Goal: Task Accomplishment & Management: Manage account settings

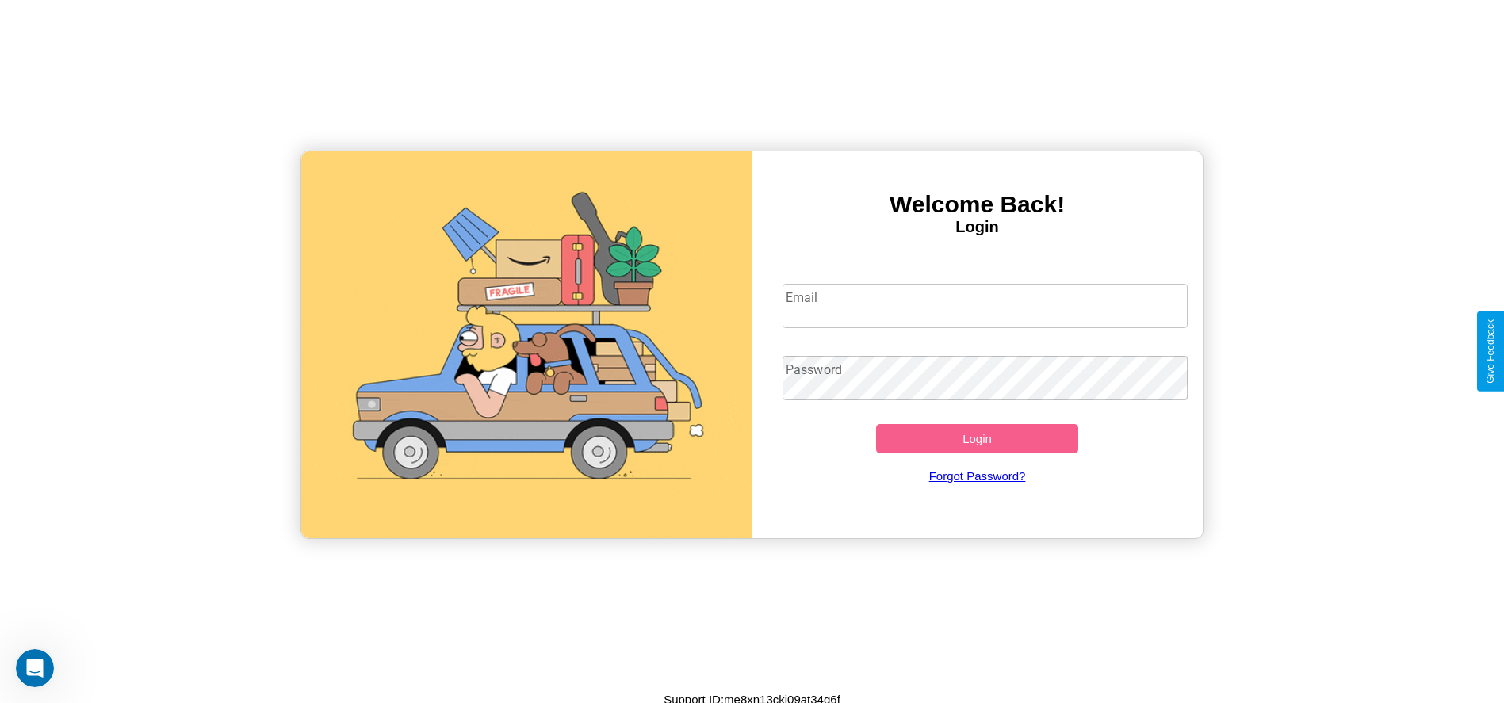
click at [984, 305] on input "Email" at bounding box center [984, 306] width 405 height 44
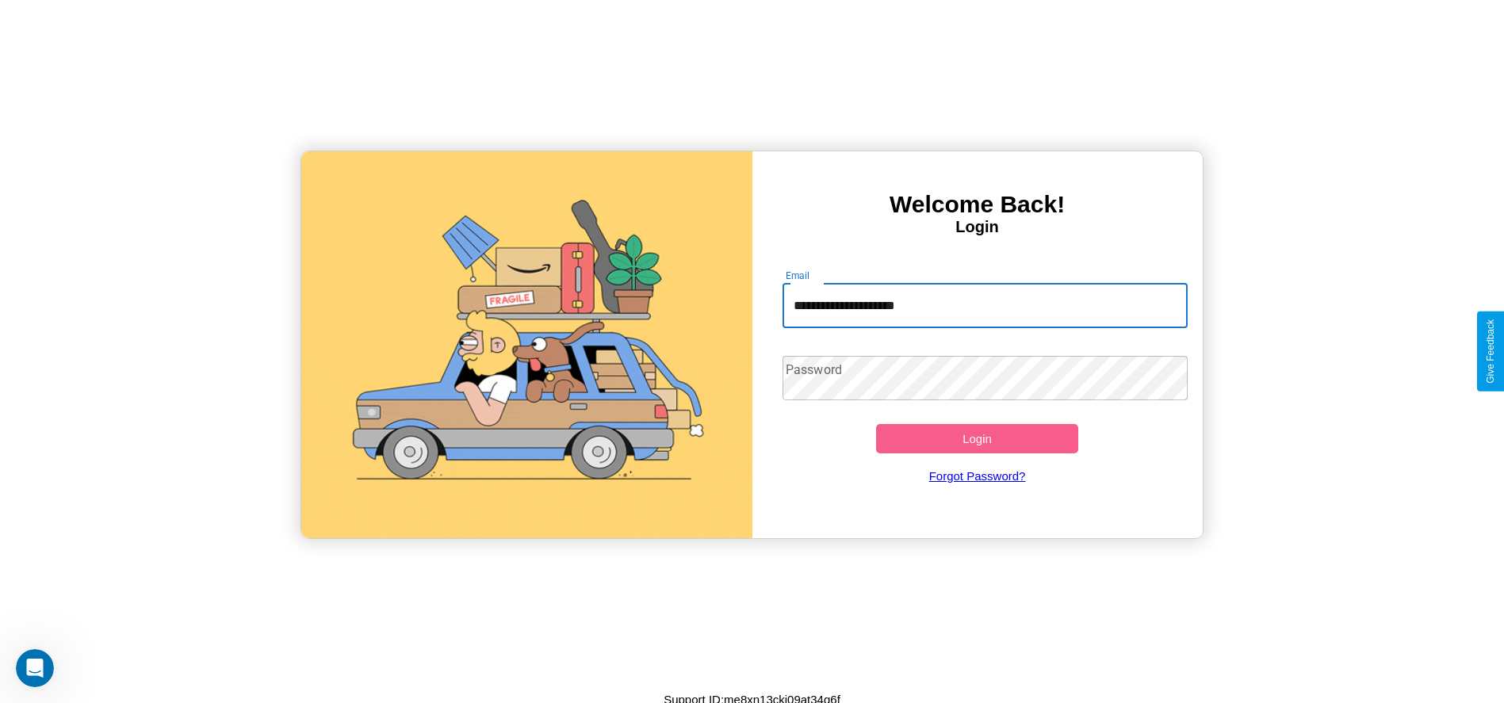
type input "**********"
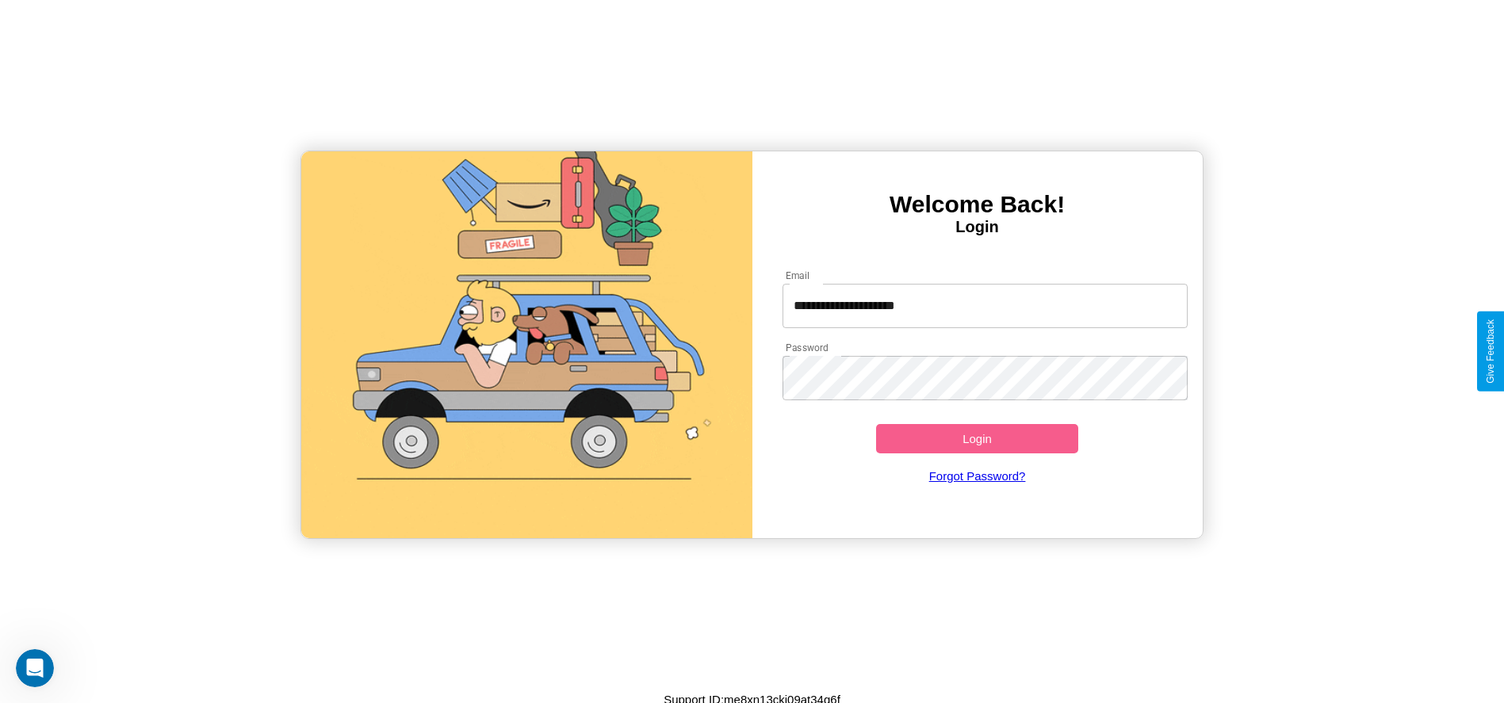
click at [977, 438] on button "Login" at bounding box center [977, 438] width 203 height 29
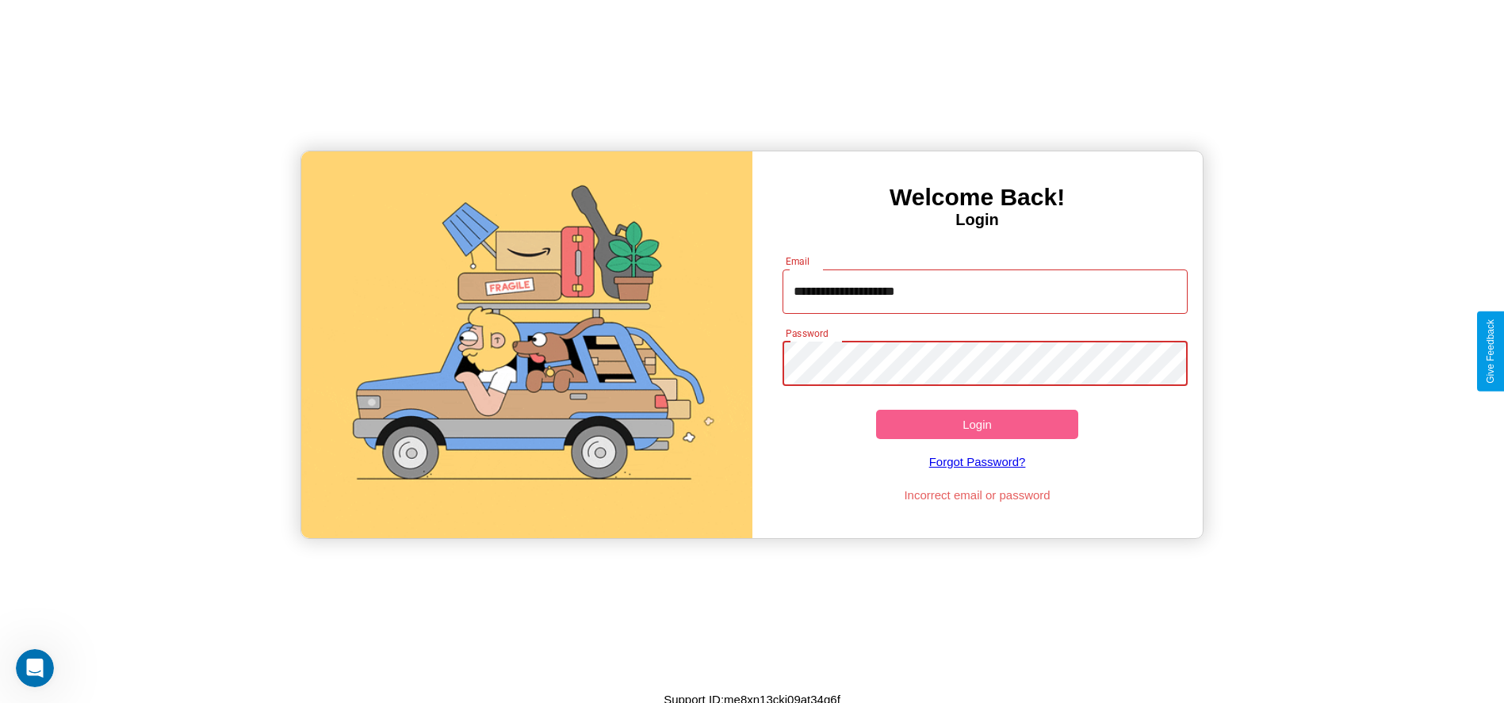
click at [977, 424] on button "Login" at bounding box center [977, 424] width 203 height 29
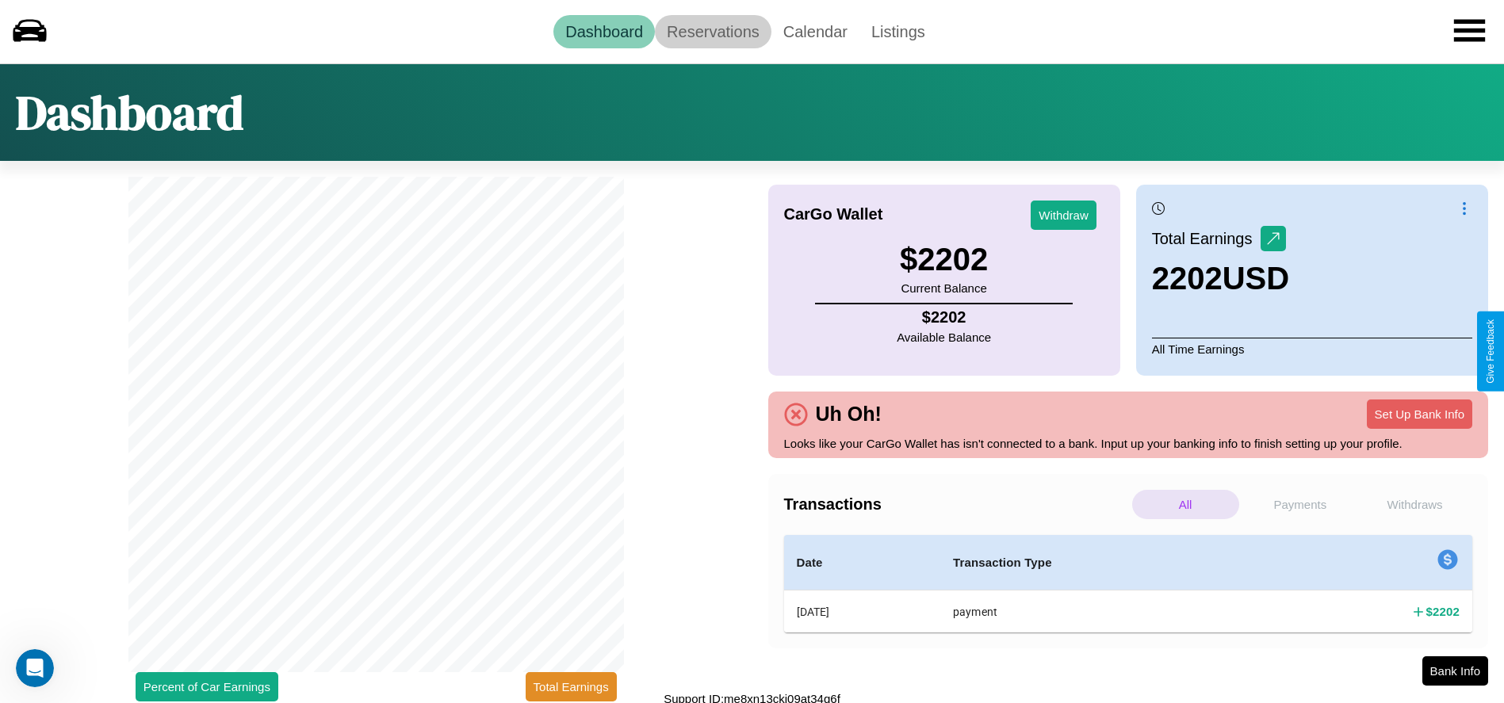
click at [713, 31] on link "Reservations" at bounding box center [713, 31] width 117 height 33
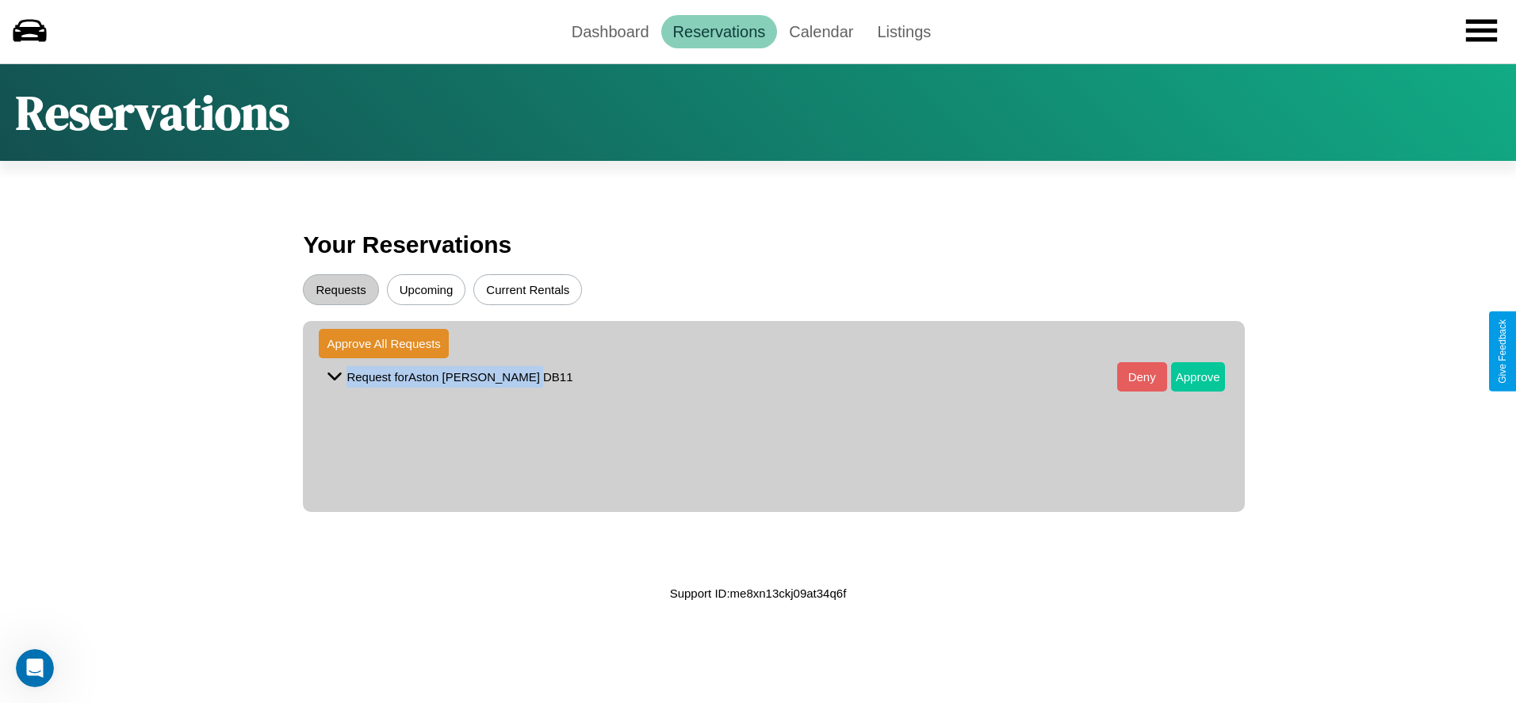
click at [1185, 377] on button "Approve" at bounding box center [1198, 376] width 54 height 29
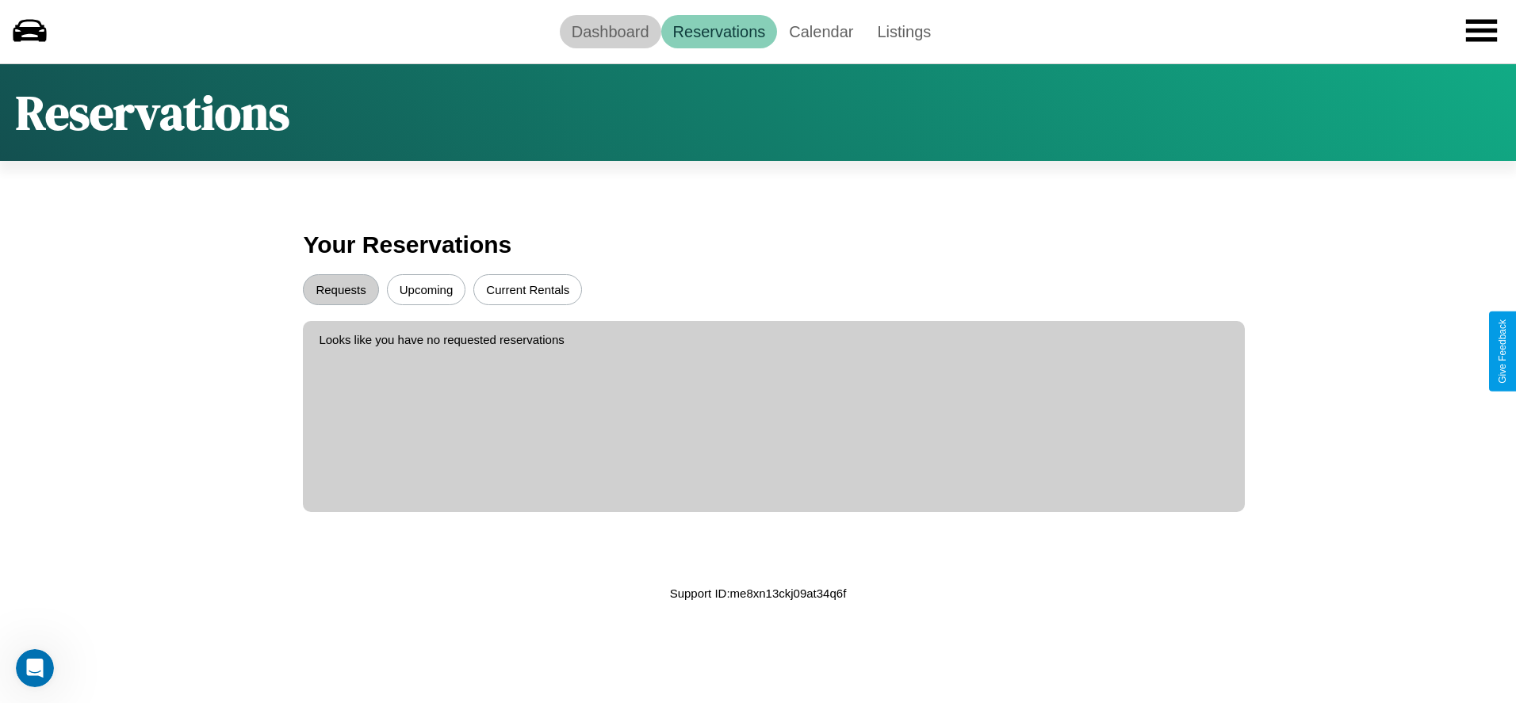
click at [610, 31] on link "Dashboard" at bounding box center [610, 31] width 101 height 33
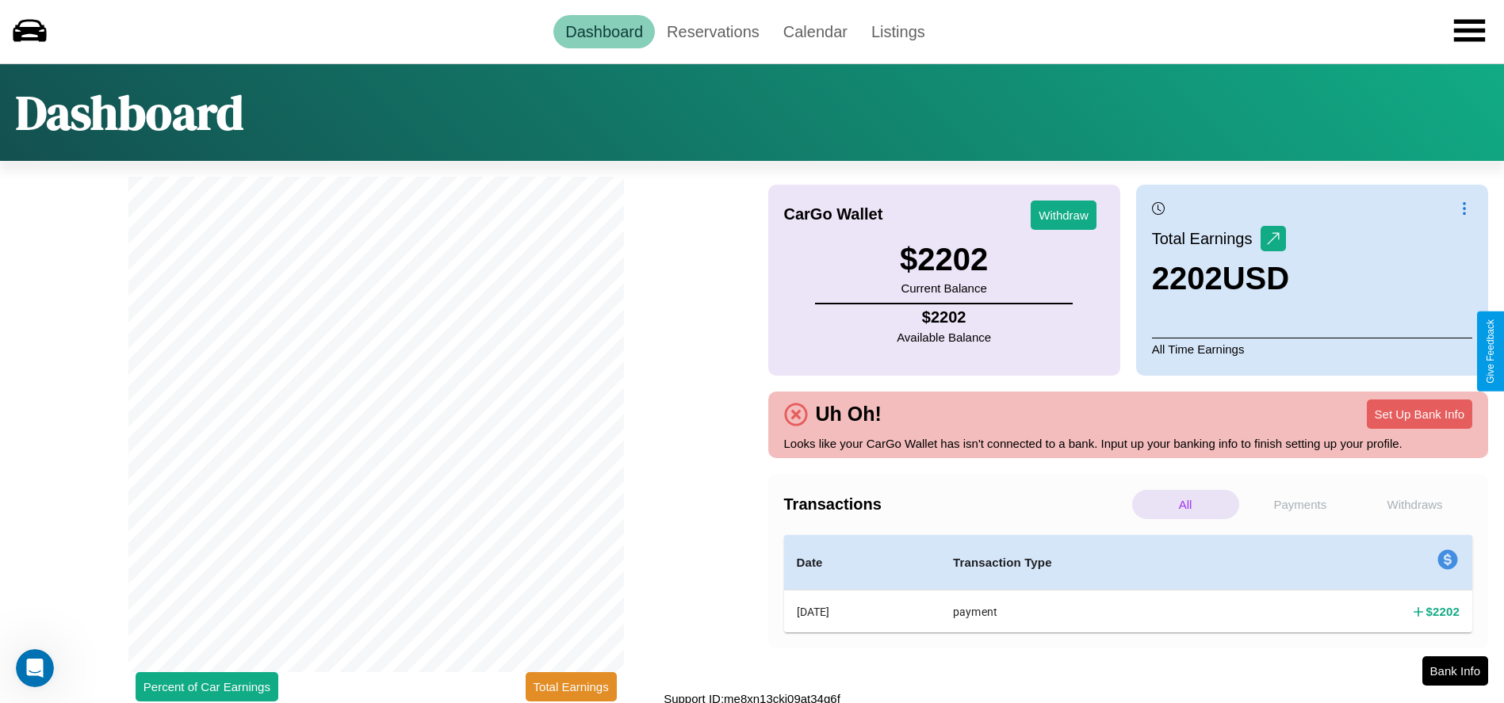
click at [1299, 504] on p "Payments" at bounding box center [1300, 504] width 107 height 29
click at [1414, 504] on p "Withdraws" at bounding box center [1414, 504] width 107 height 29
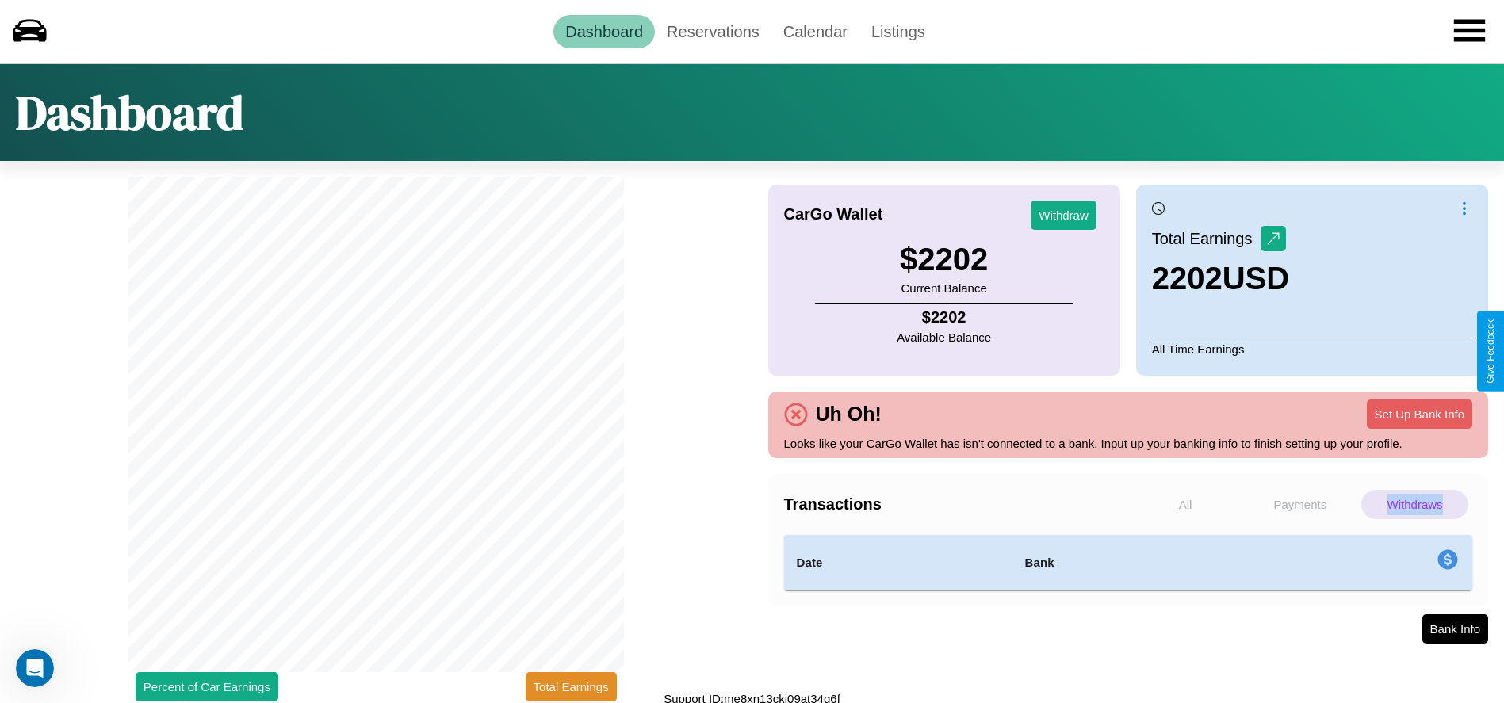
click at [1414, 504] on p "Withdraws" at bounding box center [1414, 504] width 107 height 29
click at [1299, 504] on p "Payments" at bounding box center [1300, 504] width 107 height 29
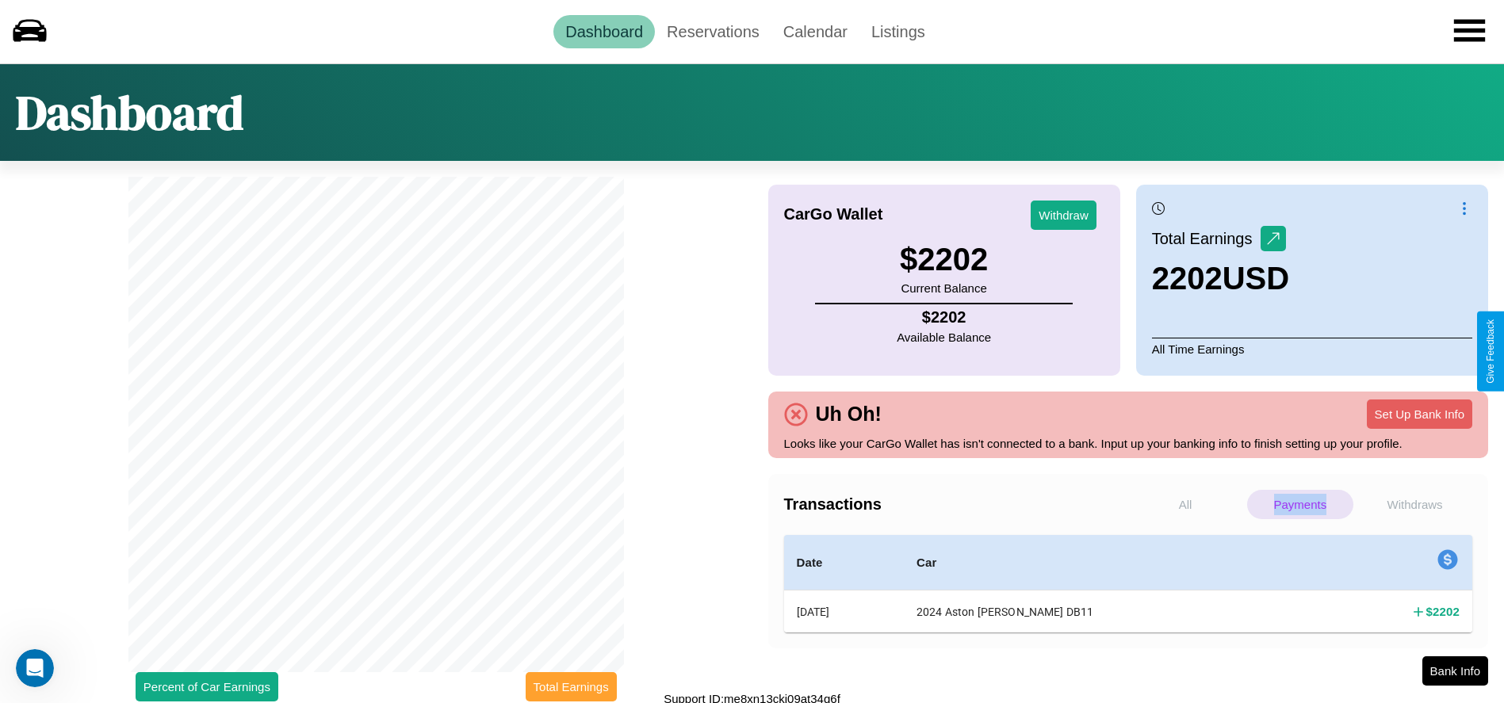
click at [571, 686] on button "Total Earnings" at bounding box center [571, 686] width 91 height 29
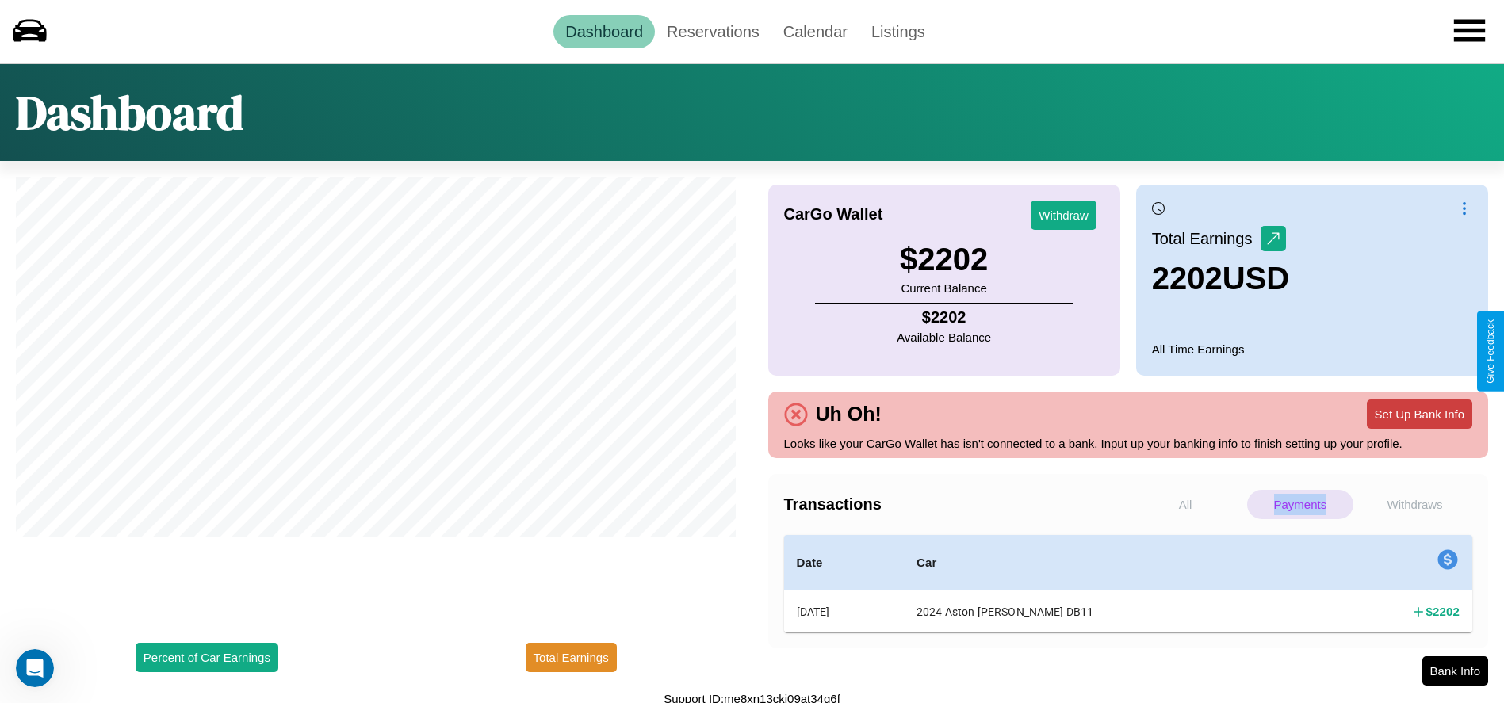
click at [1419, 414] on button "Set Up Bank Info" at bounding box center [1419, 414] width 105 height 29
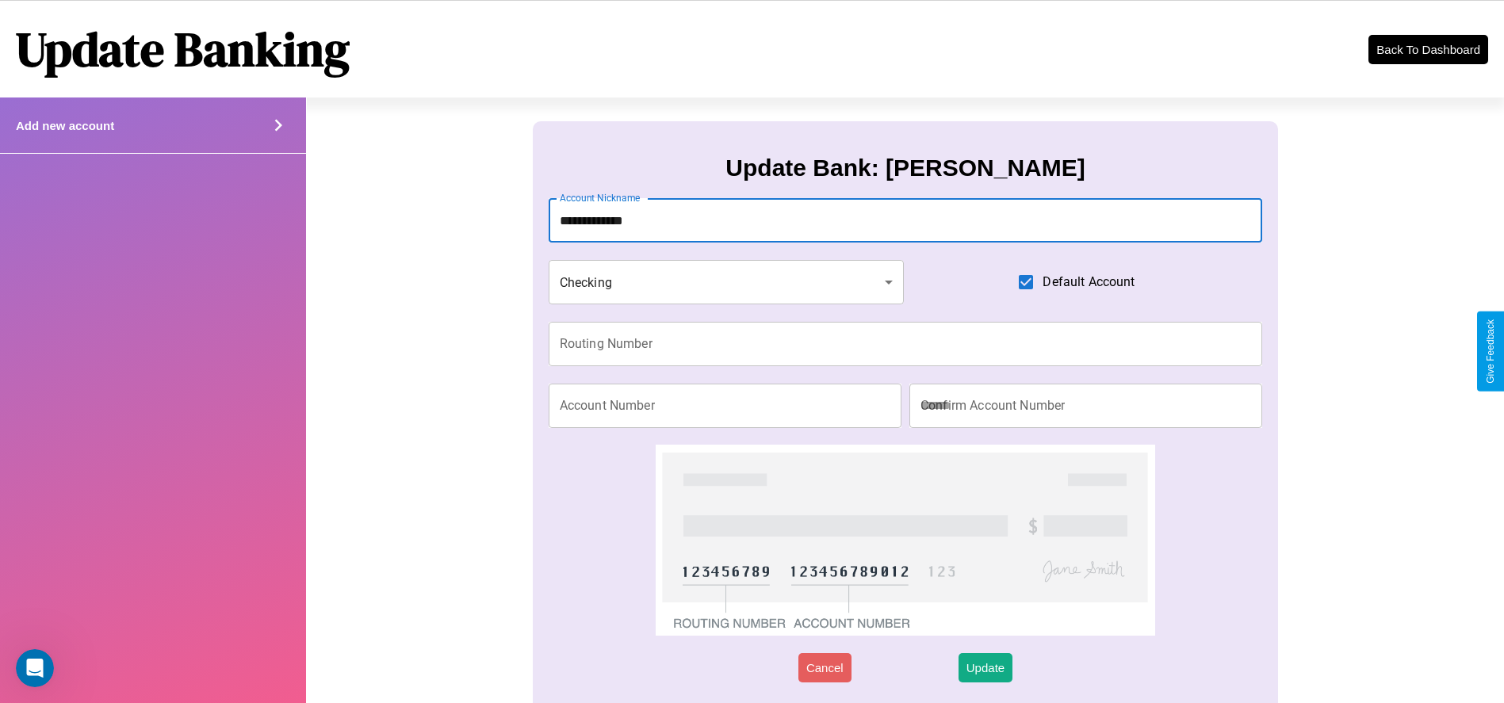
type input "**********"
